Goal: Task Accomplishment & Management: Use online tool/utility

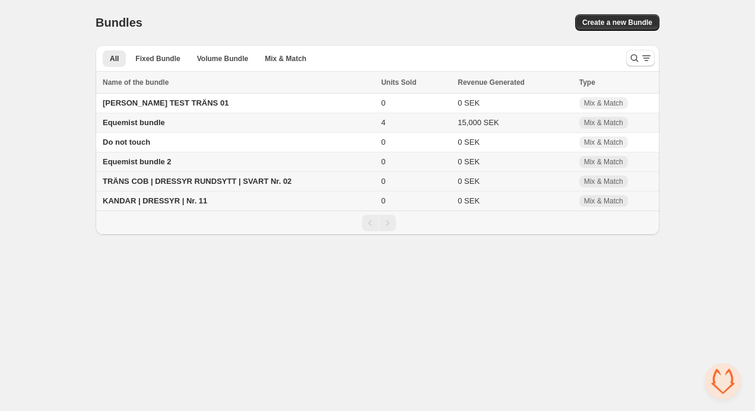
click at [139, 183] on span "TRÄNS COB | DRESSYR RUNDSYTT | SVART Nr. 02" at bounding box center [197, 181] width 189 height 9
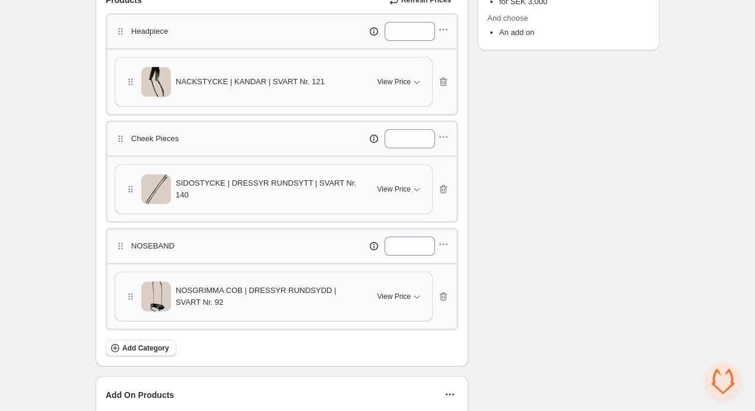
scroll to position [214, 0]
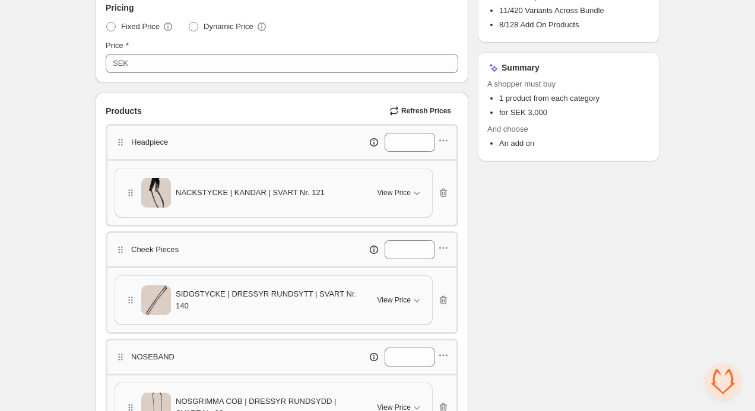
click at [265, 187] on span "NACKSTYCKE | KANDAR | SVART Nr. 121" at bounding box center [250, 193] width 149 height 12
click at [399, 193] on span "View Price" at bounding box center [393, 192] width 33 height 9
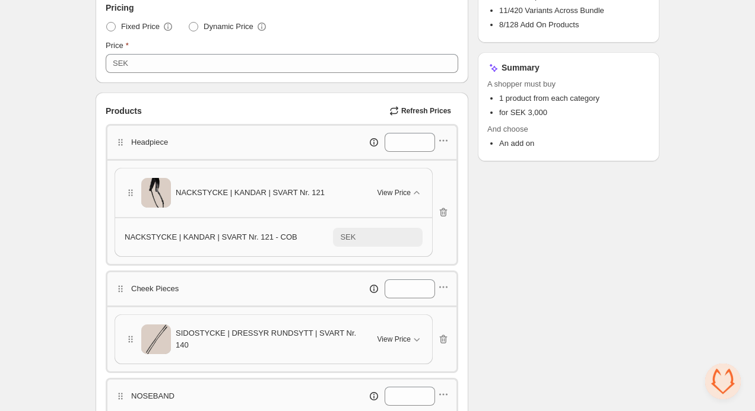
click at [296, 239] on div "NACKSTYCKE | KANDAR | SVART Nr. 121 - COB" at bounding box center [229, 237] width 208 height 12
click at [412, 188] on icon "button" at bounding box center [417, 193] width 12 height 12
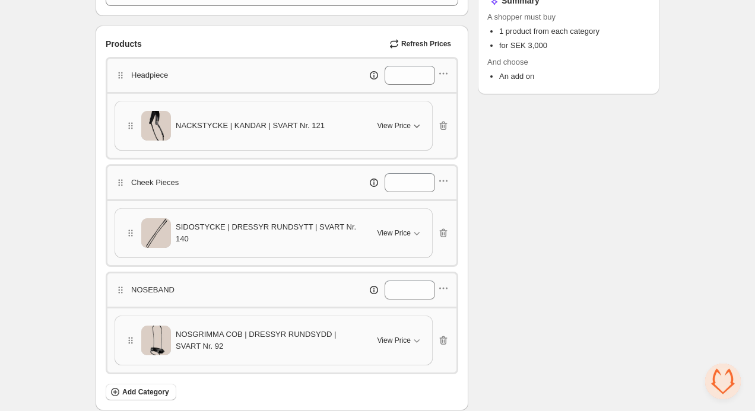
scroll to position [293, 0]
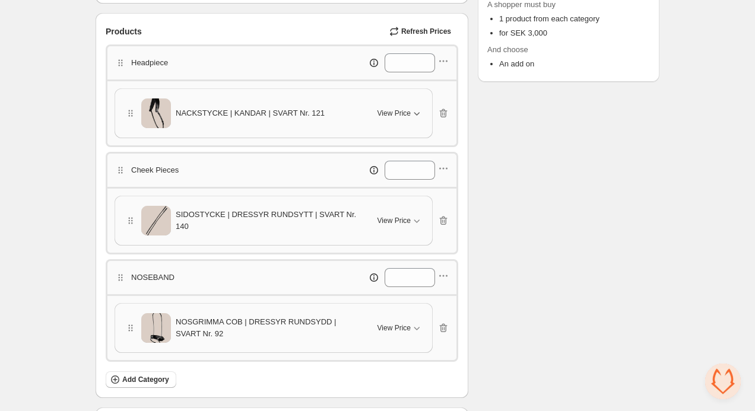
click at [405, 211] on div "SIDOSTYCKE | DRESSYR RUNDSYTT | SVART Nr. 140 View Price" at bounding box center [274, 221] width 298 height 30
click at [388, 220] on span "View Price" at bounding box center [393, 220] width 33 height 9
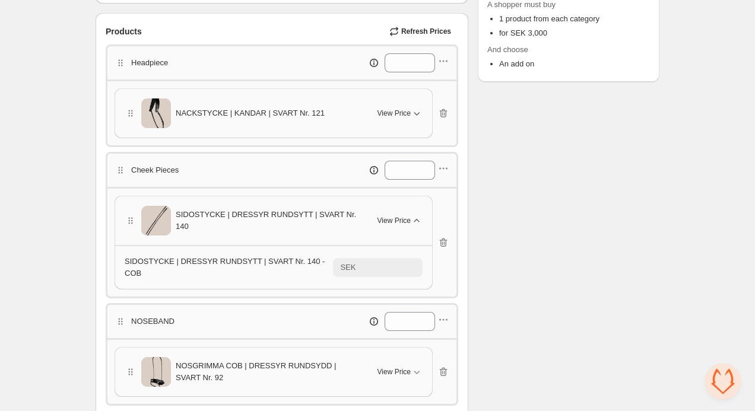
click at [401, 220] on span "View Price" at bounding box center [393, 220] width 33 height 9
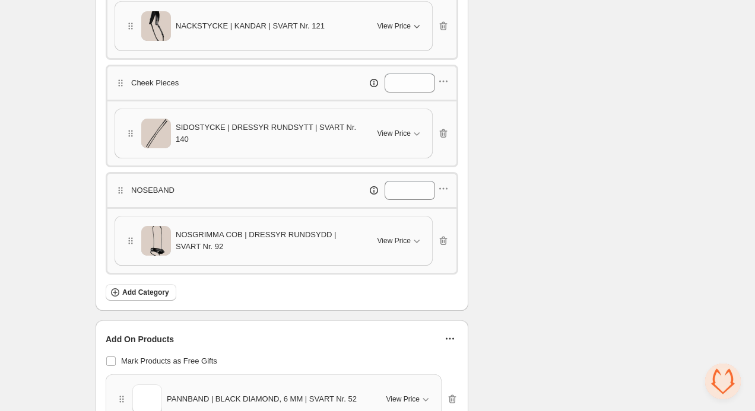
scroll to position [390, 0]
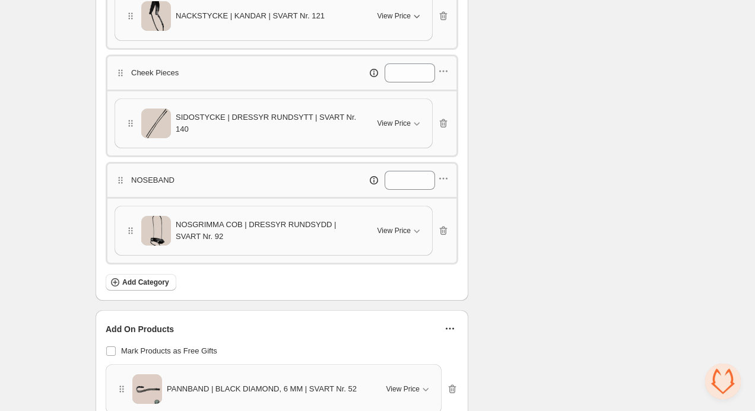
click at [307, 231] on span "NOSGRIMMA COB | DRESSYR RUNDSYDD | SVART Nr. 92" at bounding box center [270, 231] width 188 height 24
click at [414, 228] on icon "button" at bounding box center [417, 231] width 12 height 12
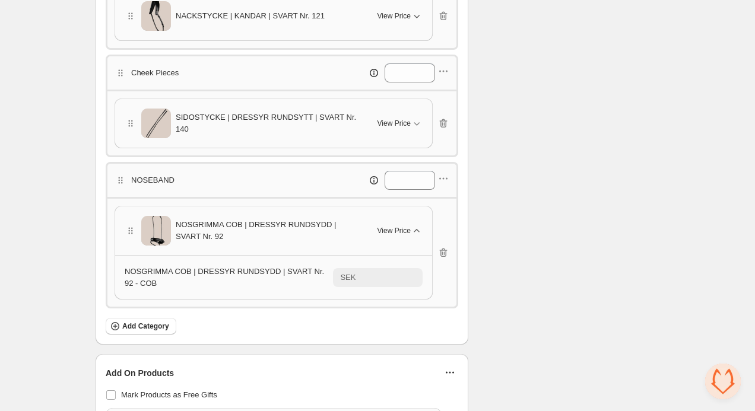
click at [405, 233] on span "View Price" at bounding box center [393, 230] width 33 height 9
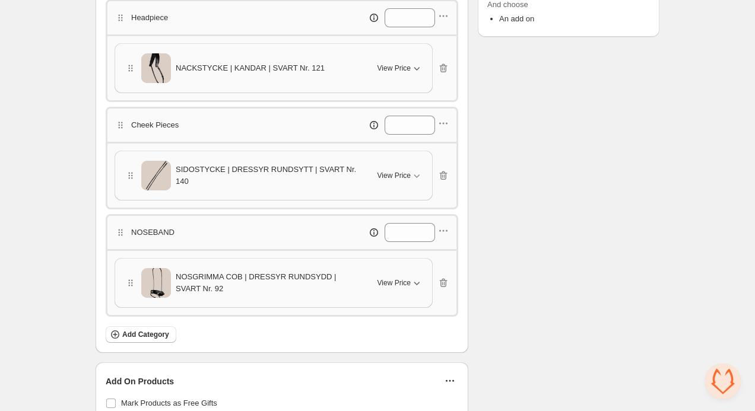
scroll to position [334, 0]
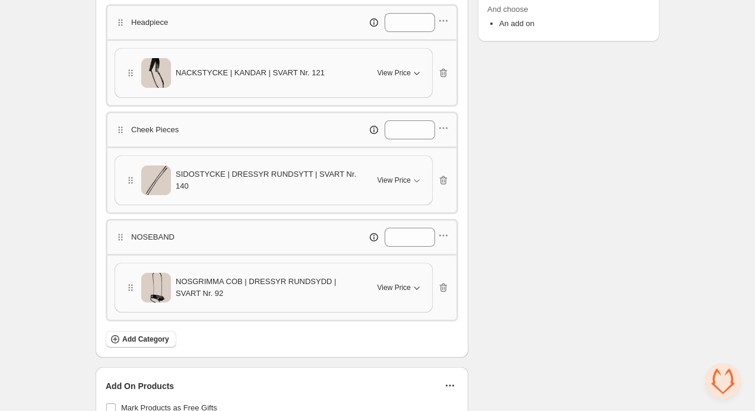
click at [407, 75] on span "View Price" at bounding box center [393, 72] width 33 height 9
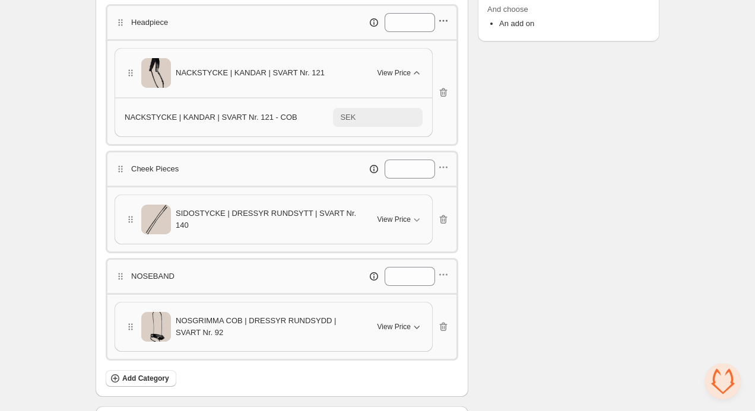
click at [444, 21] on icon "button" at bounding box center [444, 21] width 2 height 2
click at [434, 66] on span "Edit products" at bounding box center [449, 64] width 64 height 12
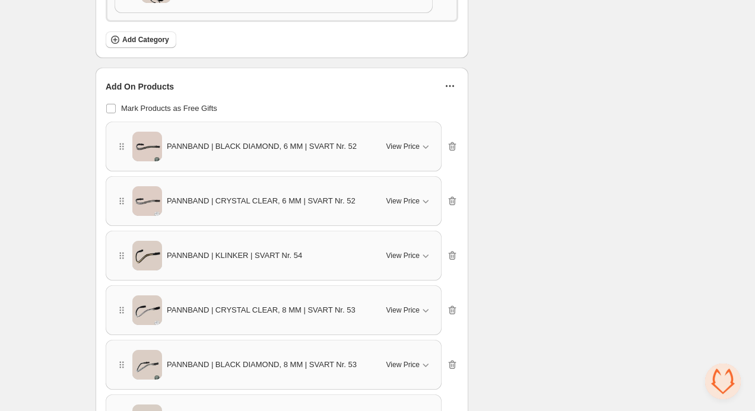
scroll to position [676, 0]
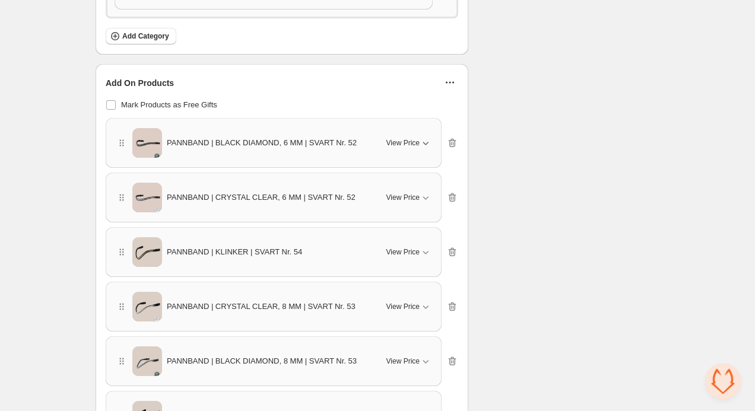
click at [401, 146] on span "View Price" at bounding box center [402, 142] width 33 height 9
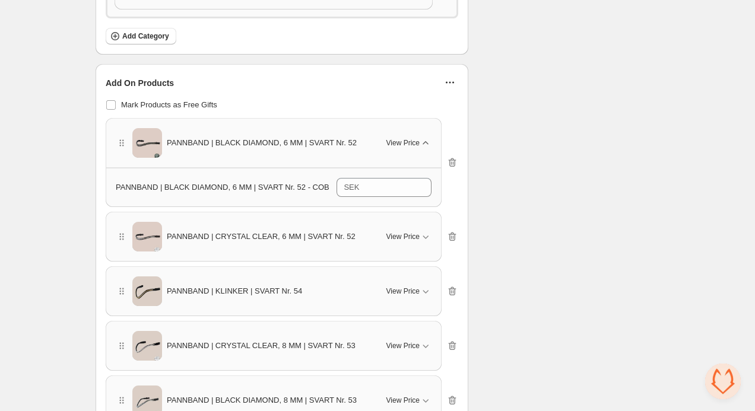
click at [413, 146] on span "View Price" at bounding box center [402, 142] width 33 height 9
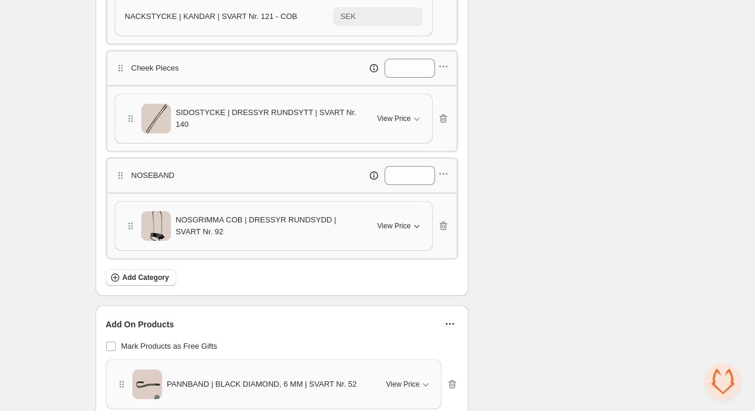
scroll to position [436, 0]
click at [252, 123] on span "SIDOSTYCKE | DRESSYR RUNDSYTT | SVART Nr. 140" at bounding box center [270, 118] width 188 height 24
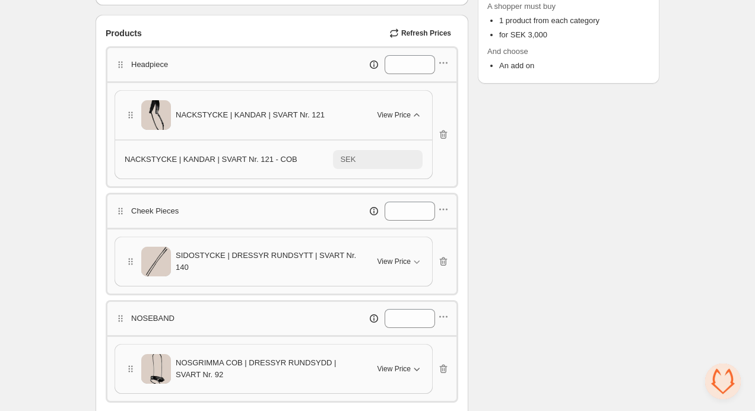
scroll to position [288, 0]
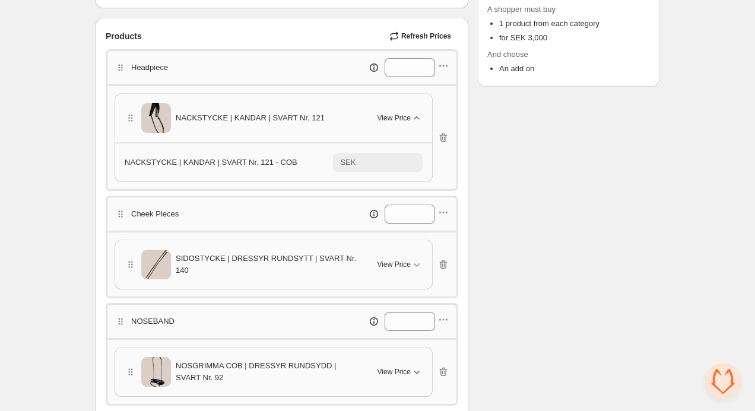
click at [391, 117] on span "View Price" at bounding box center [393, 117] width 33 height 9
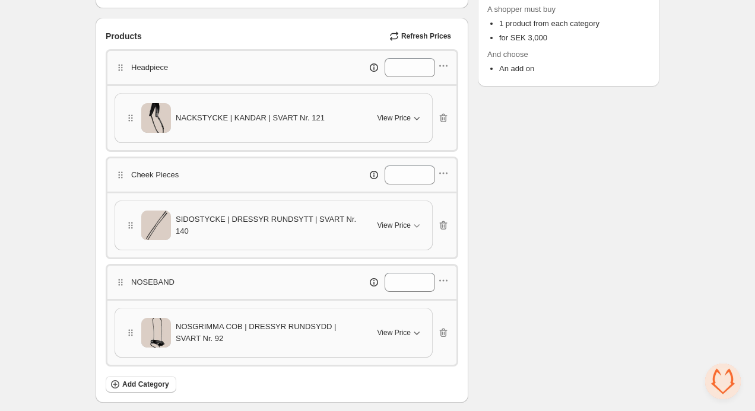
click at [388, 118] on span "View Price" at bounding box center [393, 117] width 33 height 9
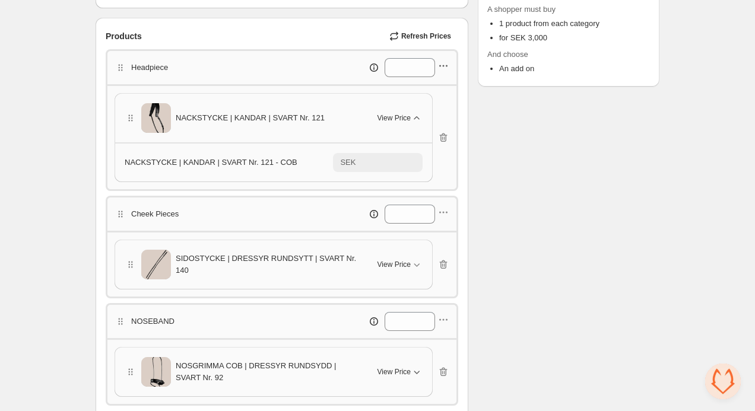
click at [443, 72] on icon "button" at bounding box center [443, 66] width 12 height 12
click at [433, 110] on span "Edit products" at bounding box center [449, 109] width 64 height 12
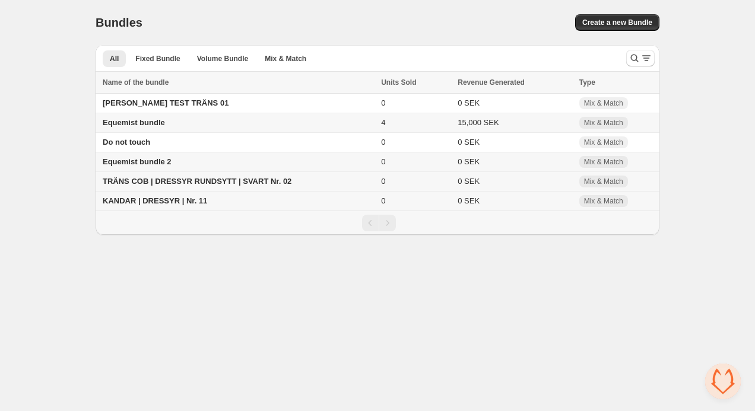
click at [159, 186] on span "TRÄNS COB | DRESSYR RUNDSYTT | SVART Nr. 02" at bounding box center [197, 181] width 189 height 9
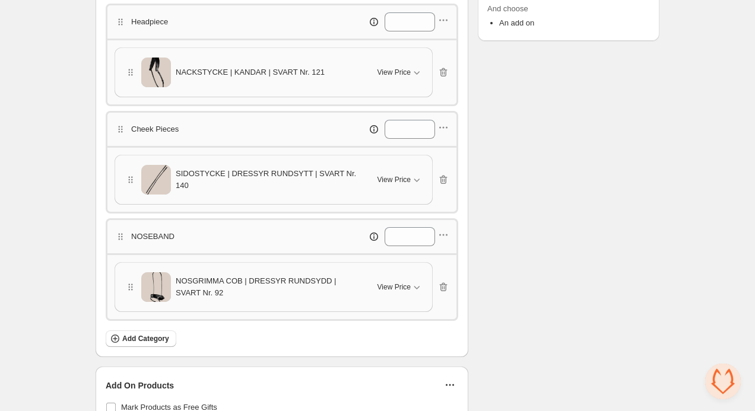
scroll to position [339, 0]
